Goal: Find specific page/section: Find specific page/section

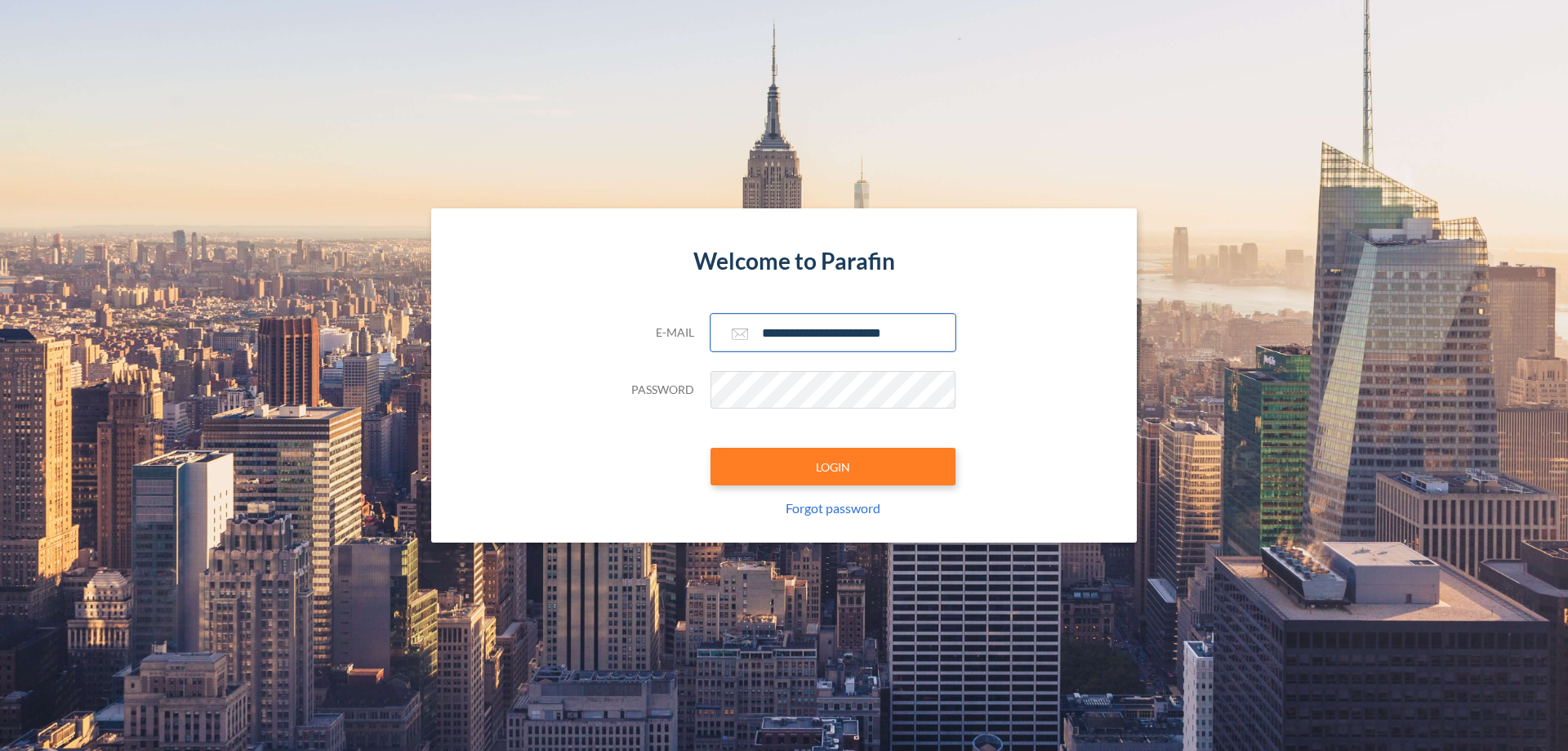
type input "**********"
click at [833, 466] on button "LOGIN" at bounding box center [832, 466] width 245 height 38
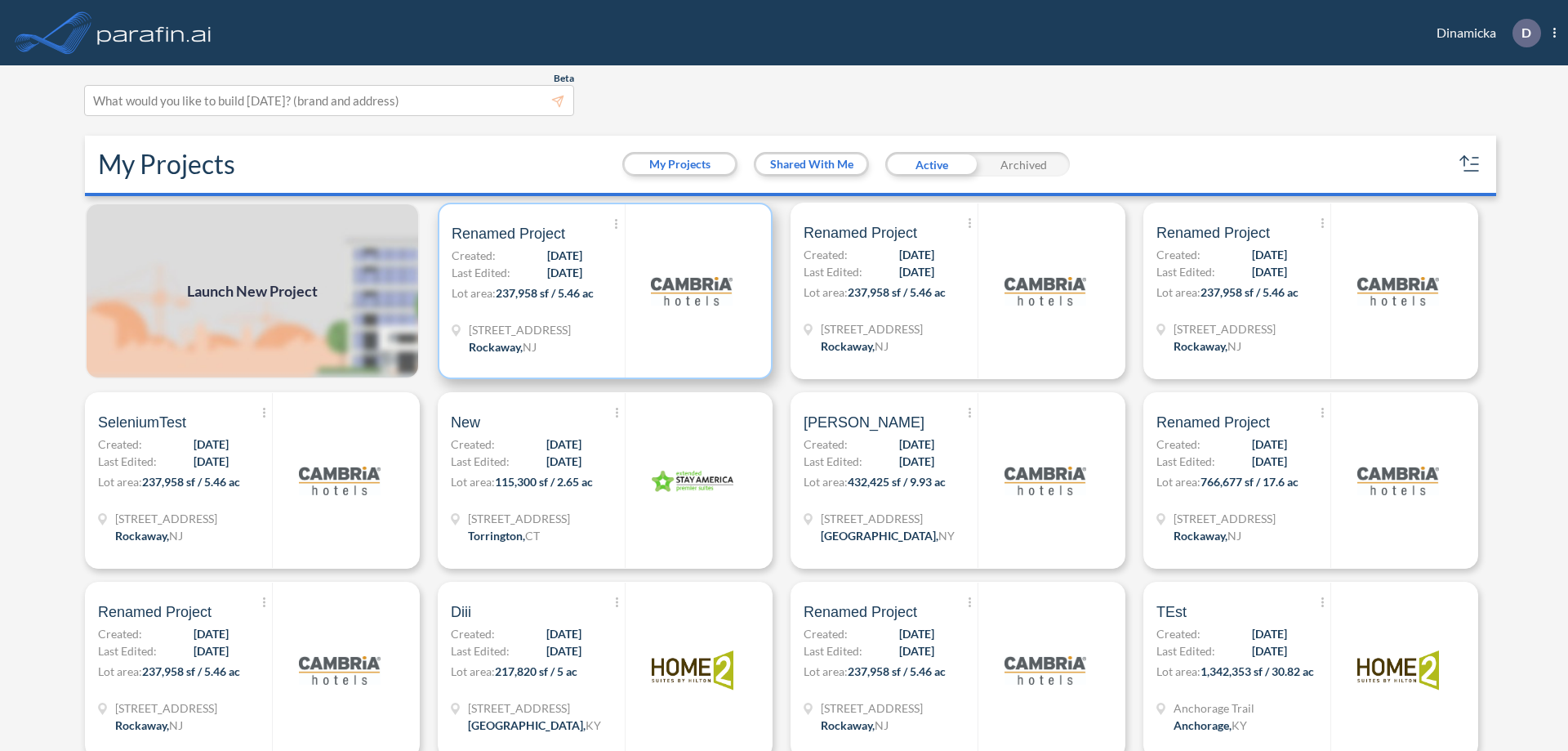
scroll to position [4, 0]
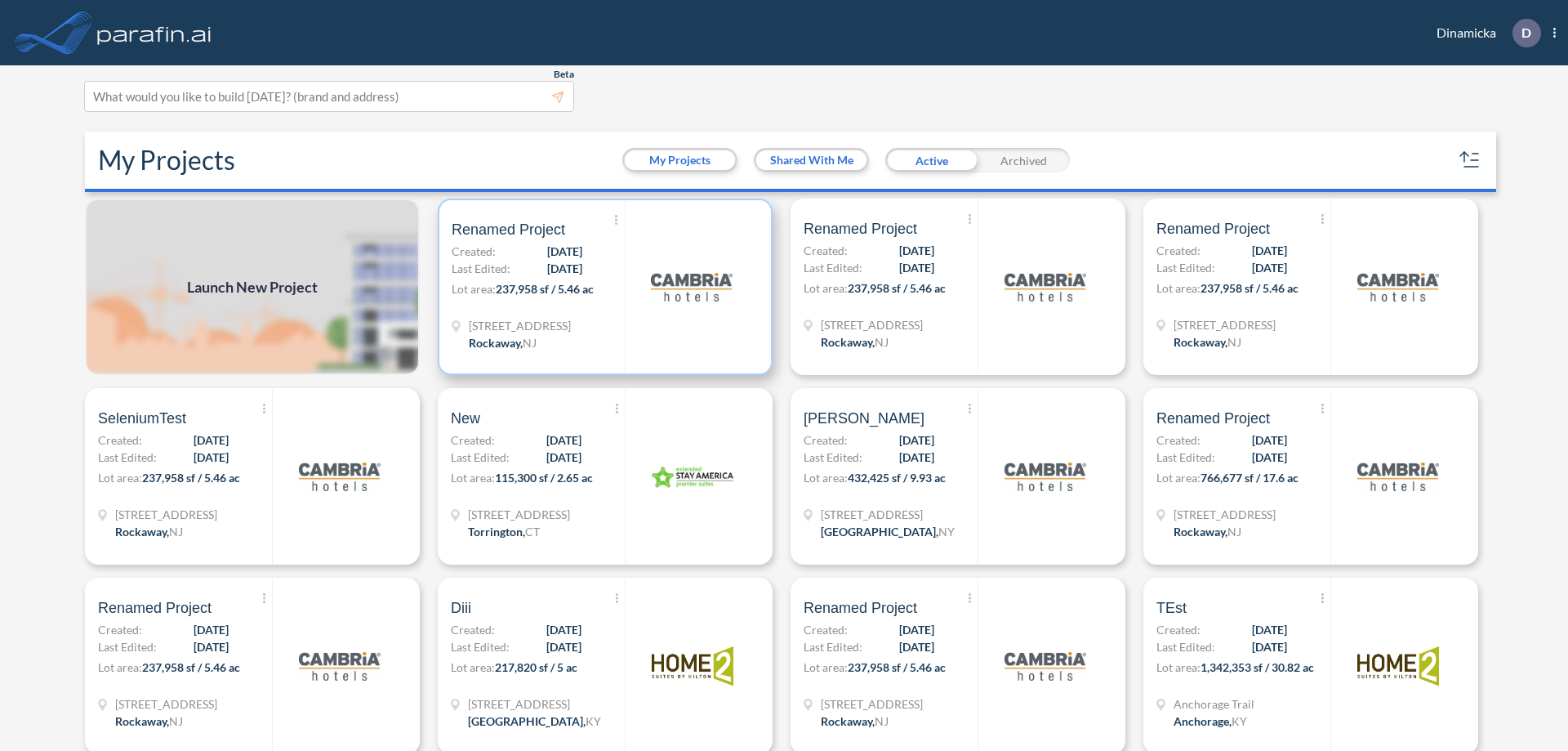
click at [602, 287] on p "Lot area: 237,958 sf / 5.46 ac" at bounding box center [538, 292] width 173 height 23
